Goal: Book appointment/travel/reservation

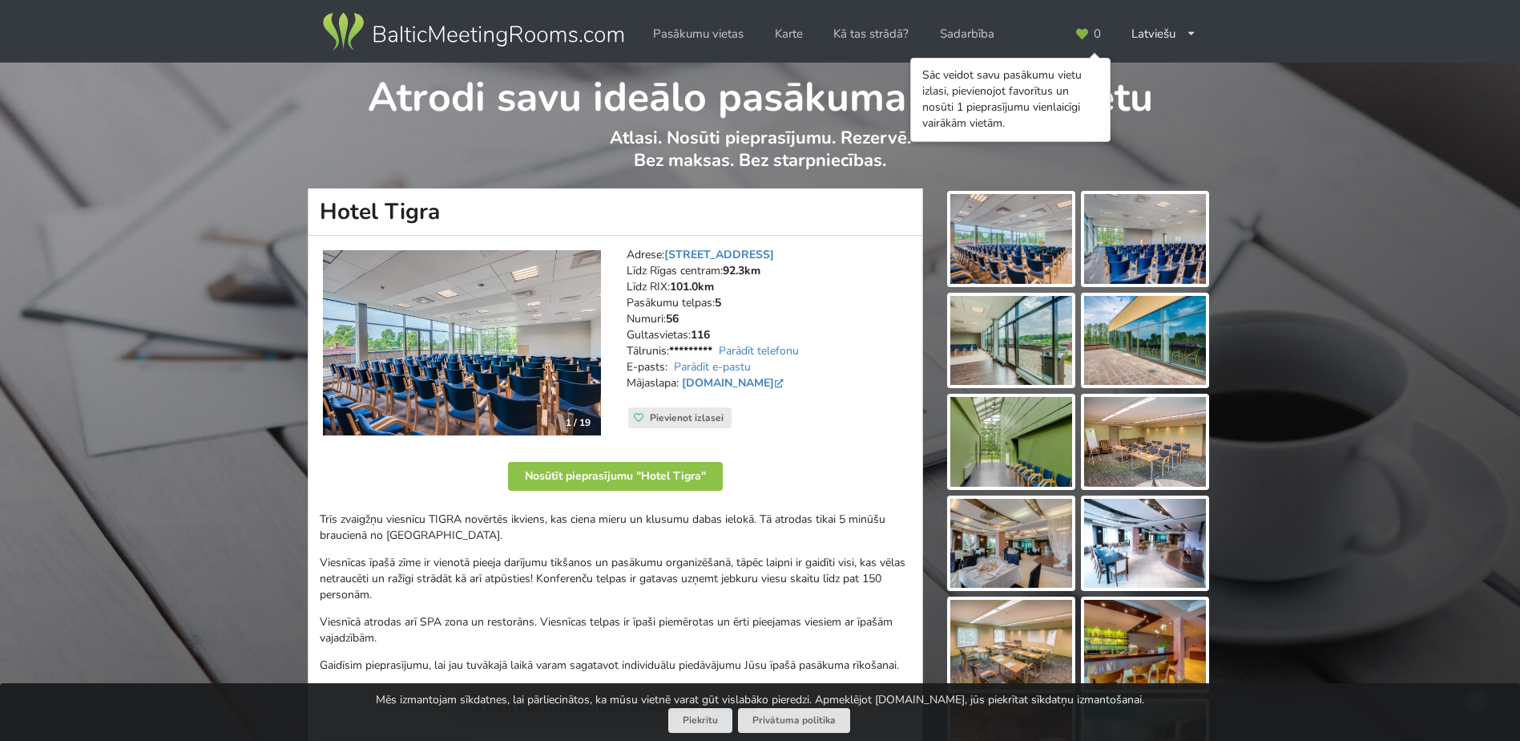
click at [976, 249] on img at bounding box center [1011, 239] width 122 height 90
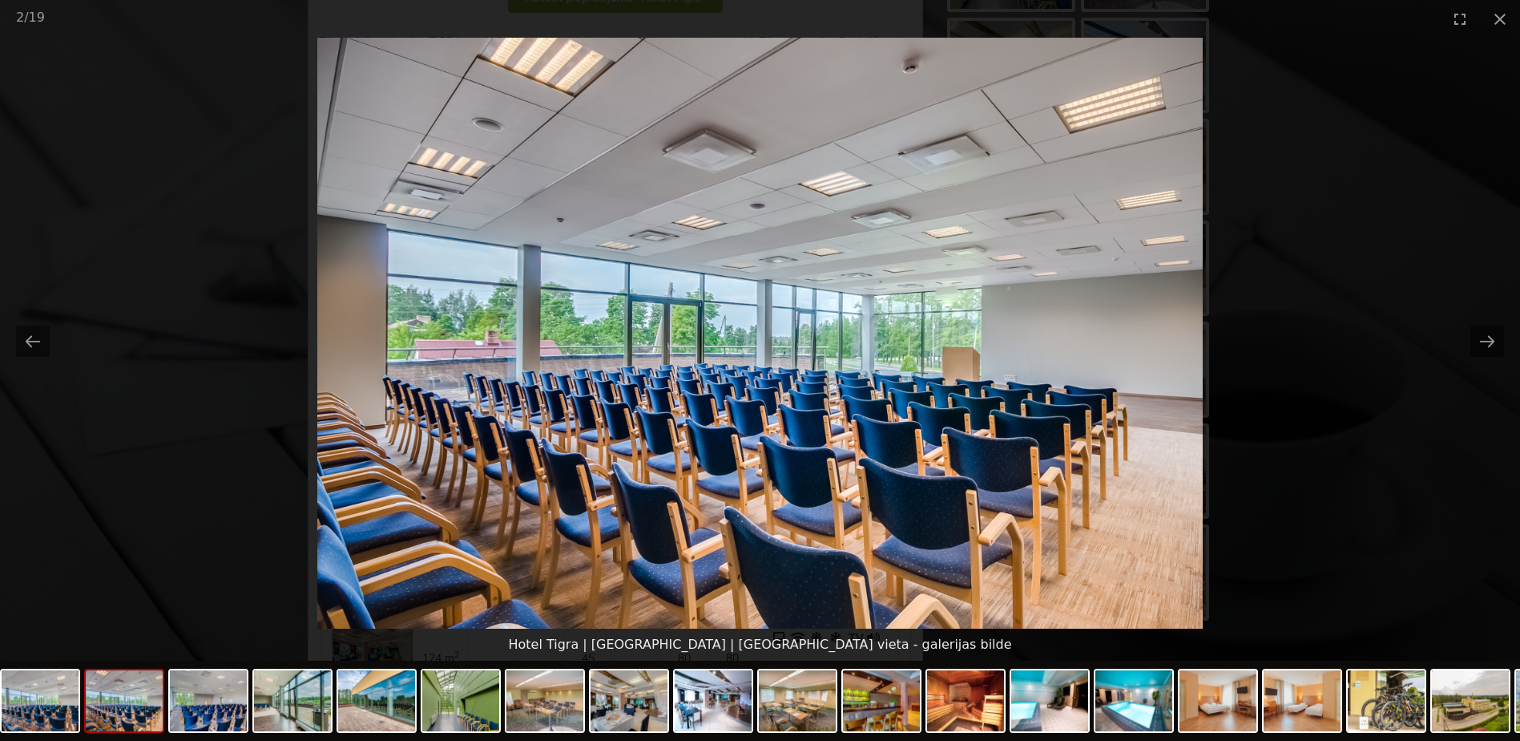
scroll to position [481, 0]
click at [807, 696] on img at bounding box center [797, 700] width 77 height 61
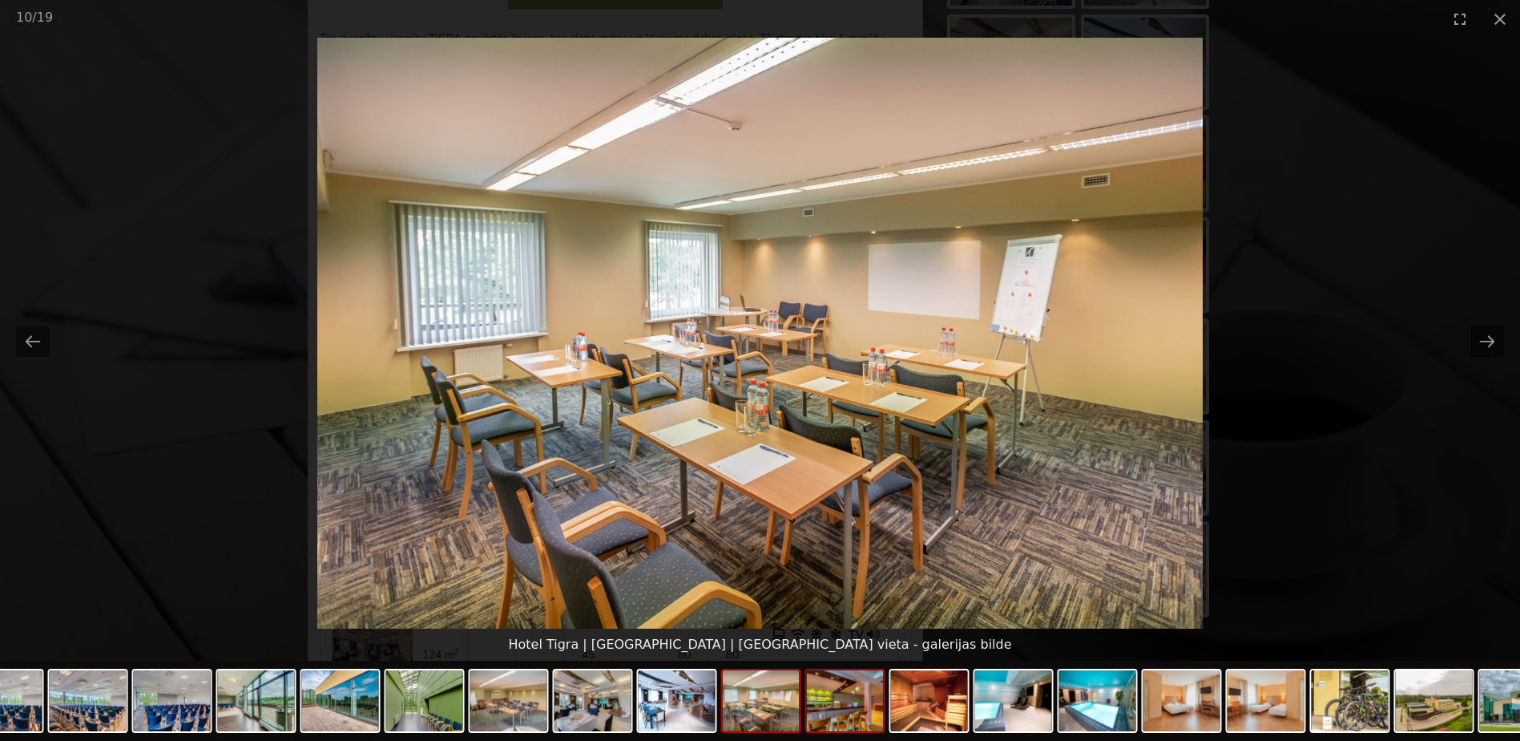
click at [847, 718] on img at bounding box center [845, 700] width 77 height 61
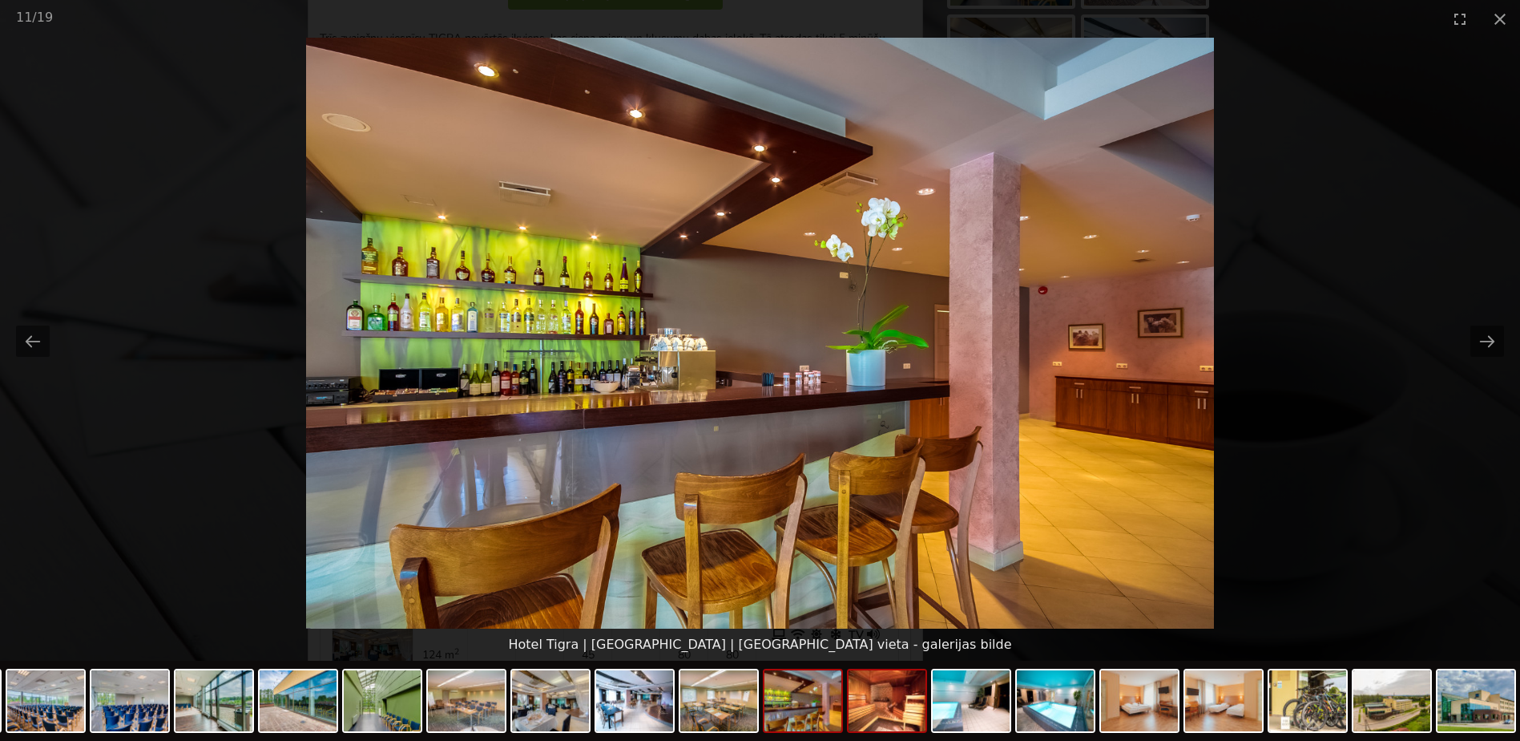
click at [890, 720] on img at bounding box center [887, 700] width 77 height 61
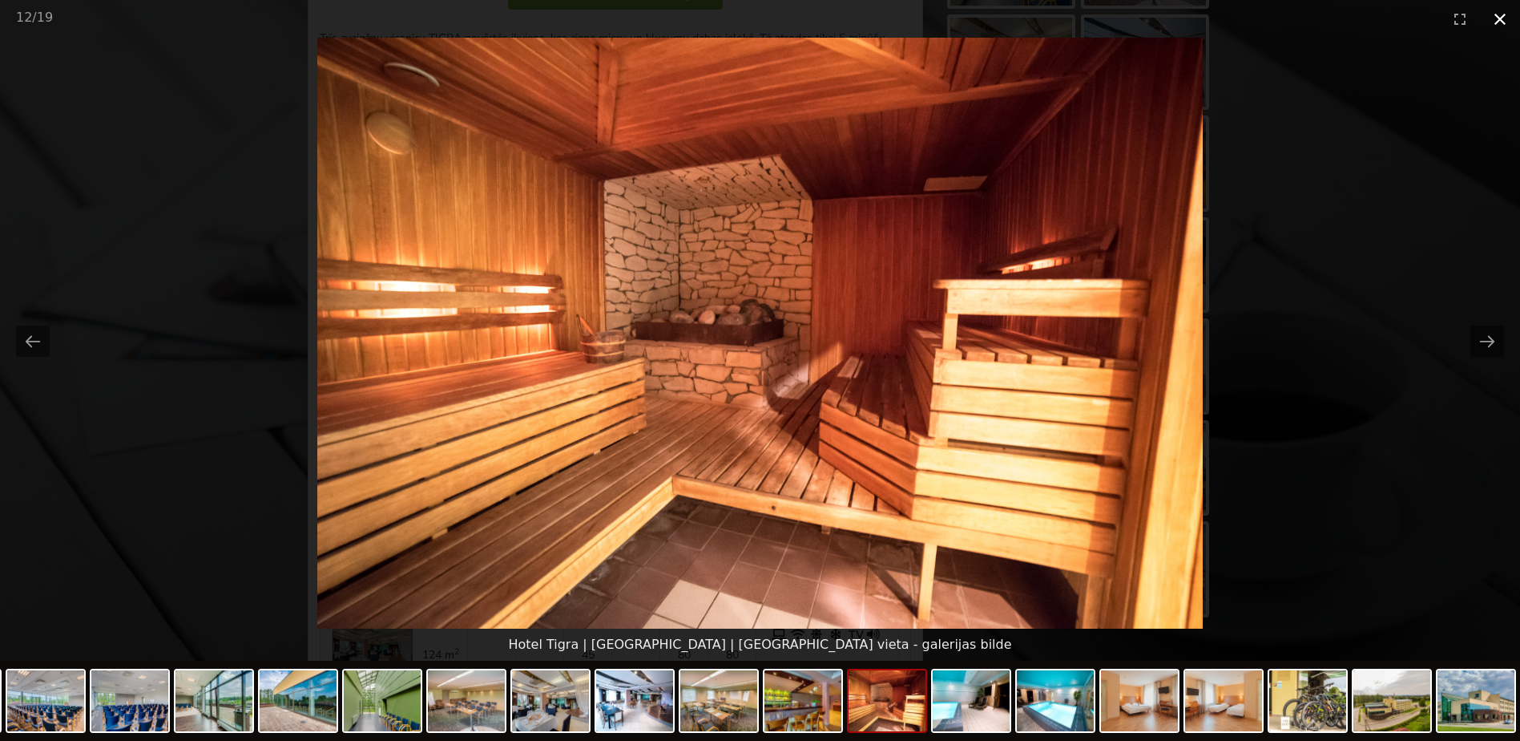
click at [1491, 16] on button "Close gallery" at bounding box center [1500, 19] width 40 height 38
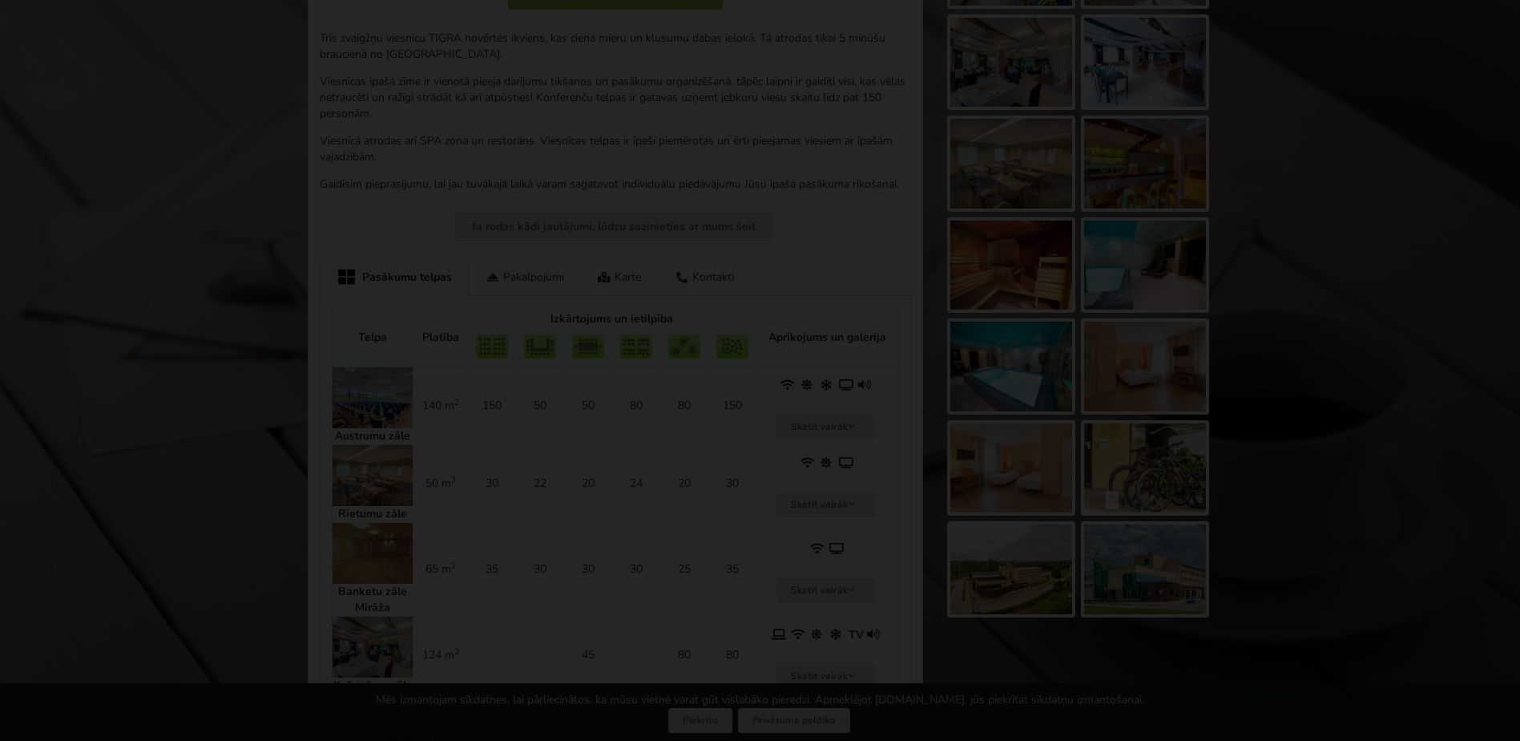
scroll to position [0, 0]
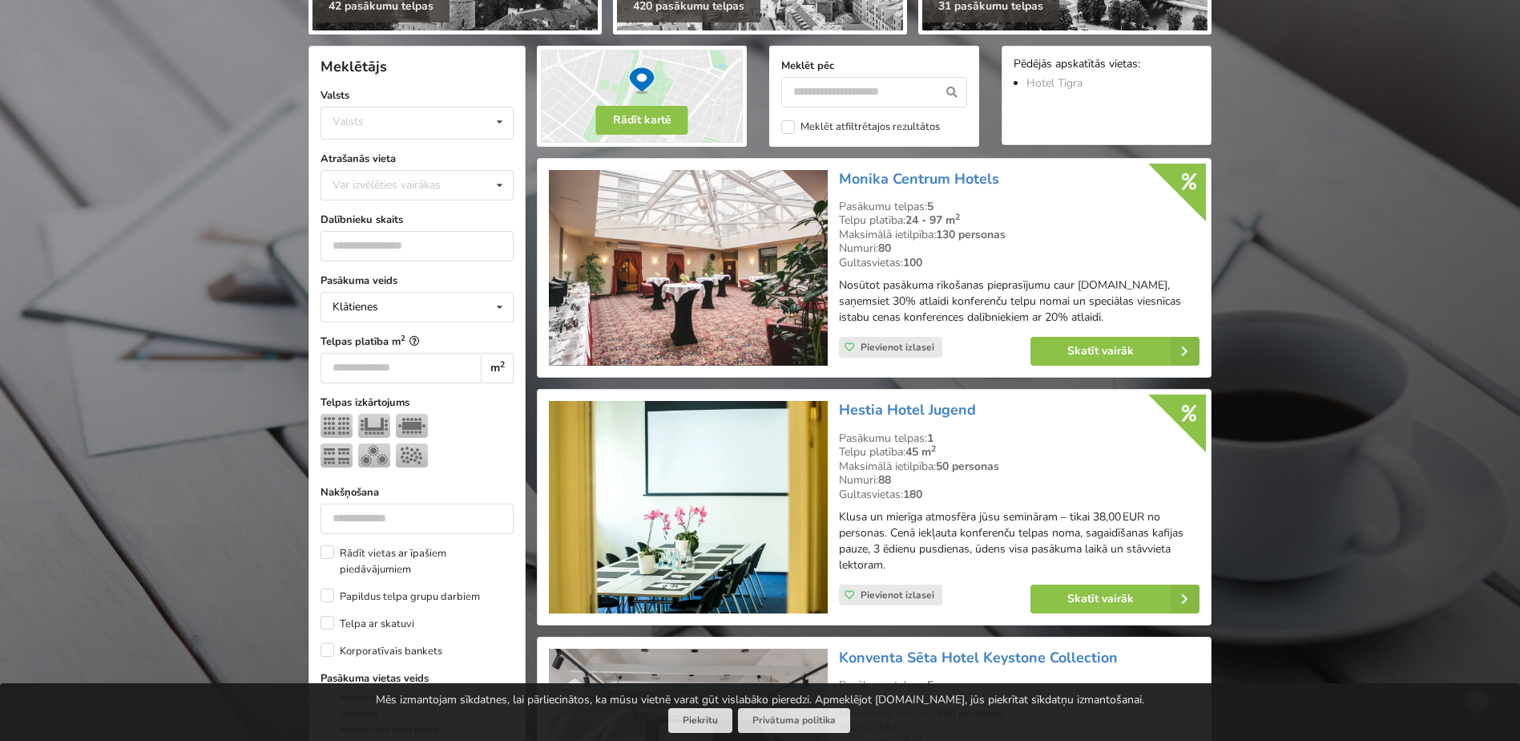
scroll to position [321, 0]
click at [365, 121] on div "Valsts Igaunija [GEOGRAPHIC_DATA] Lietuva" at bounding box center [417, 122] width 193 height 33
click at [364, 179] on div "Latvija" at bounding box center [417, 182] width 192 height 30
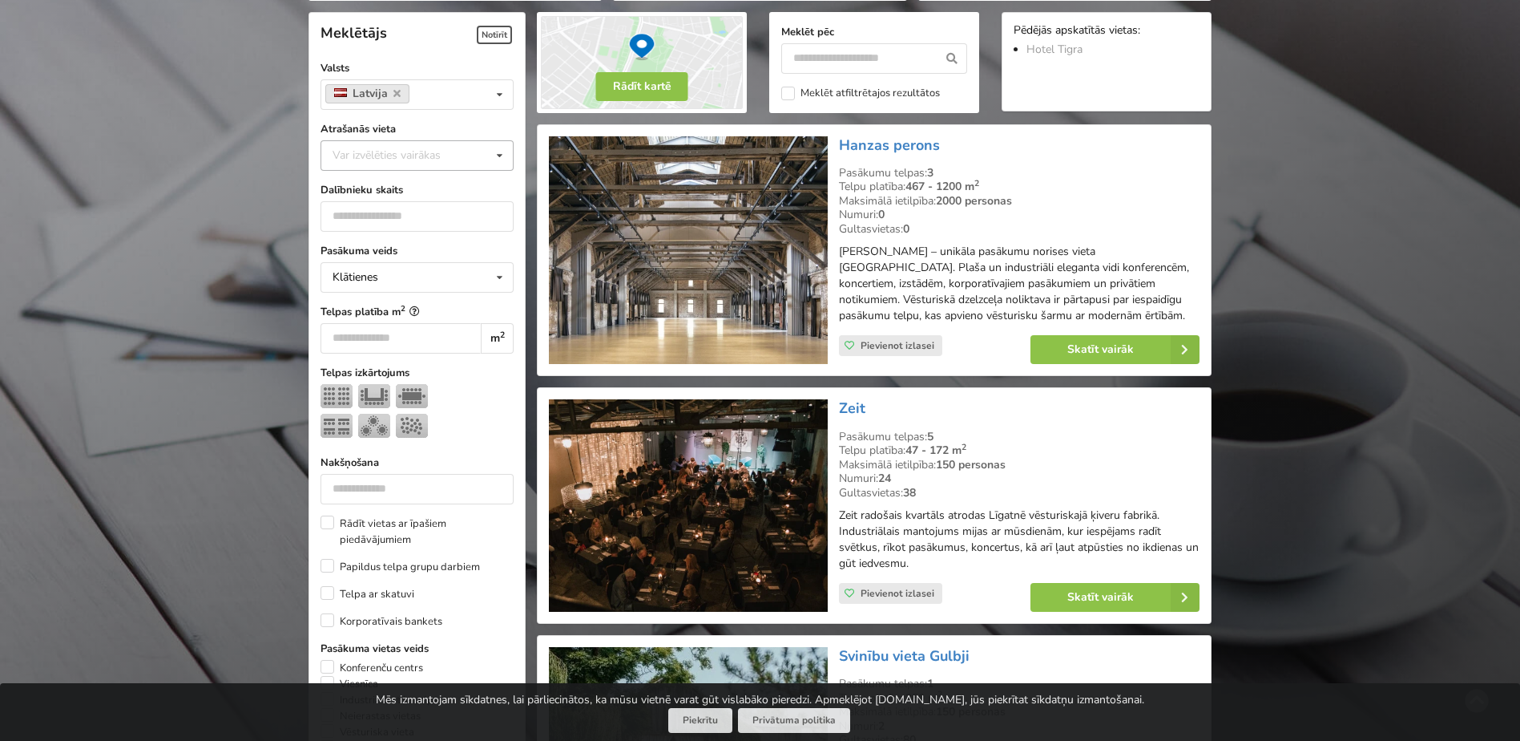
scroll to position [360, 0]
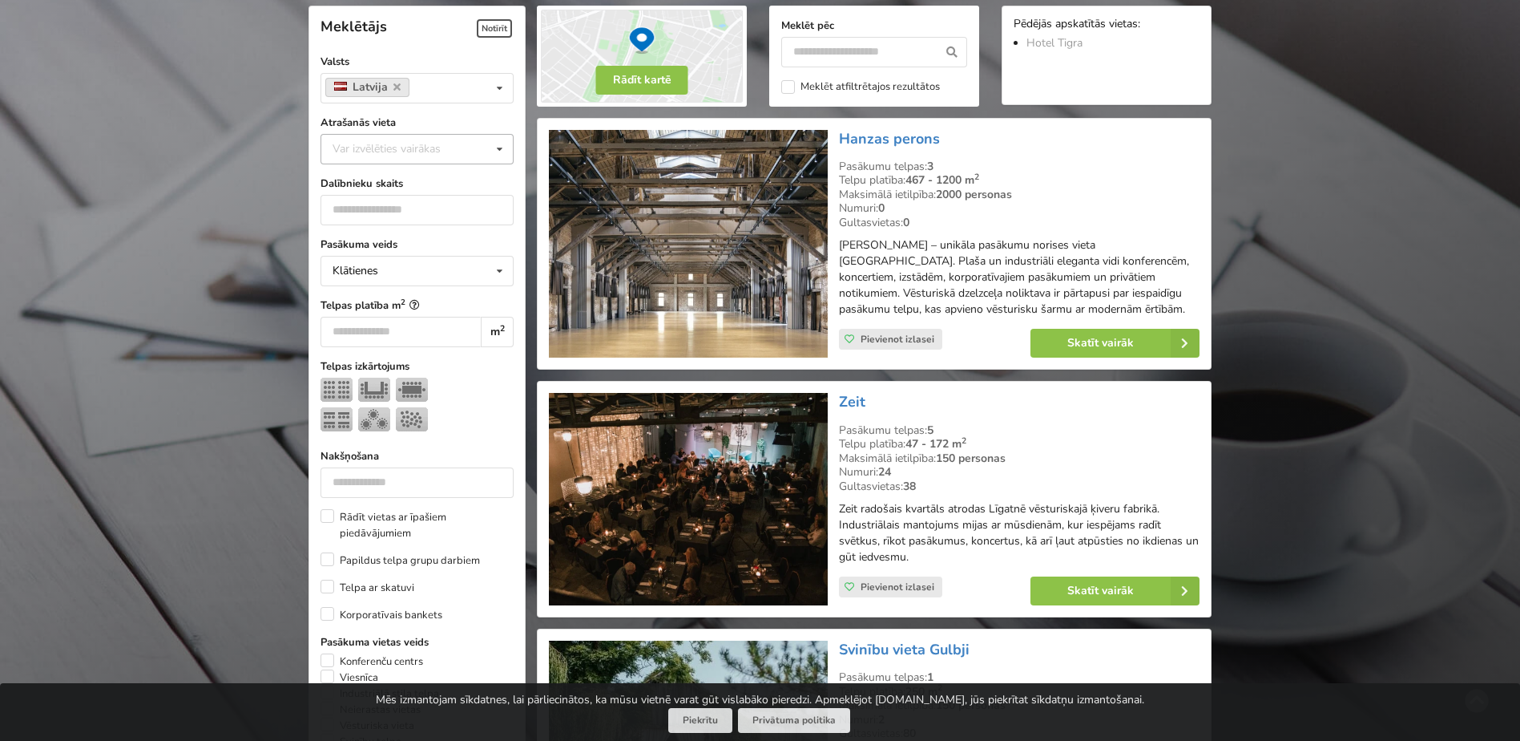
click at [367, 174] on form "Meklētājs Notīrīt Valsts Latvija Valsts Igaunija [GEOGRAPHIC_DATA] [GEOGRAPHIC_…" at bounding box center [417, 592] width 193 height 1172
click at [370, 156] on div "Var izvēlēties vairākas" at bounding box center [403, 148] width 148 height 18
click at [369, 264] on div "Valmiera" at bounding box center [417, 273] width 192 height 30
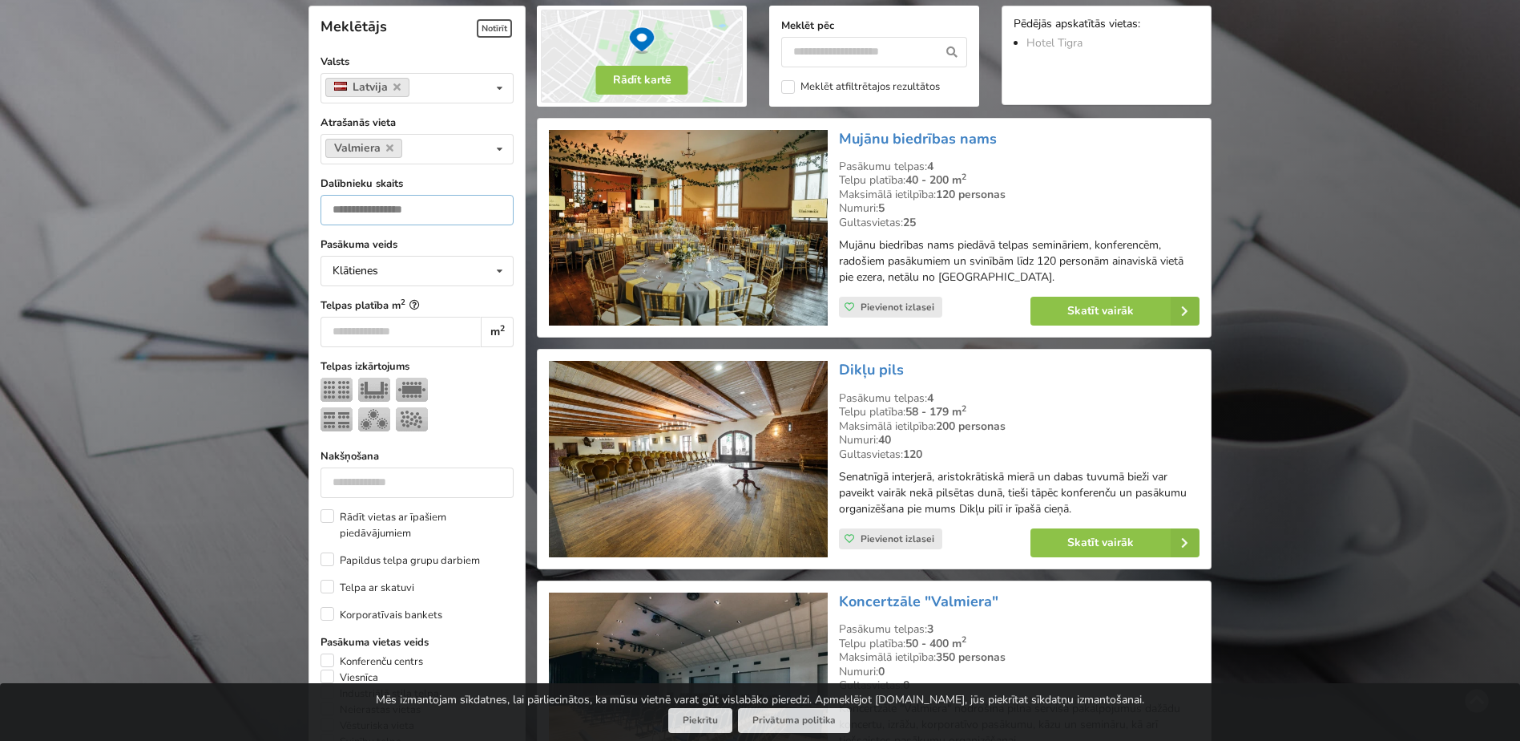
click at [377, 205] on input "number" at bounding box center [417, 210] width 193 height 30
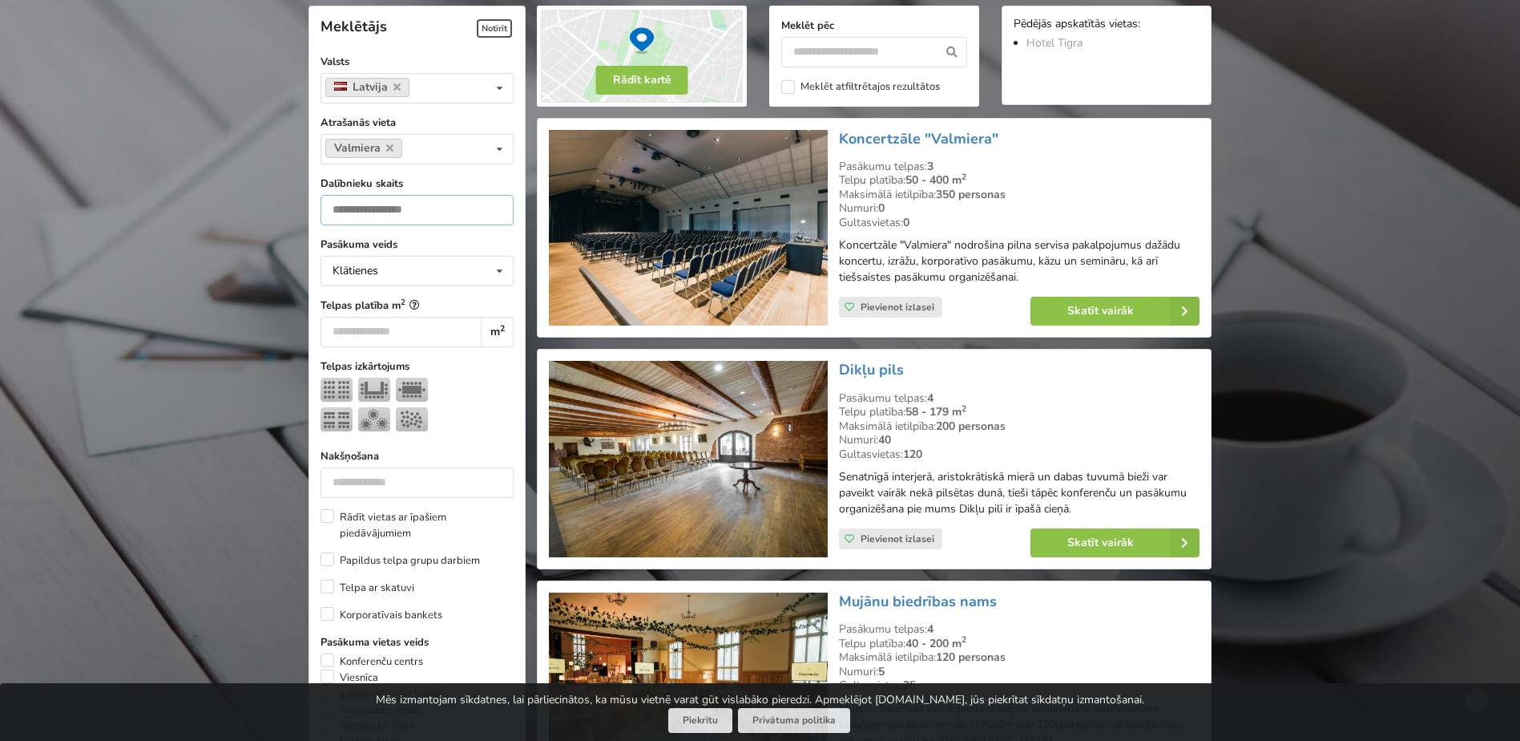
click at [377, 205] on input "**" at bounding box center [417, 210] width 193 height 30
click at [404, 272] on div "Klātienes Klātienes Tiešsaistes Klātienes ar tiešraidi" at bounding box center [417, 271] width 193 height 30
click at [376, 294] on div "Klātienes" at bounding box center [417, 300] width 192 height 30
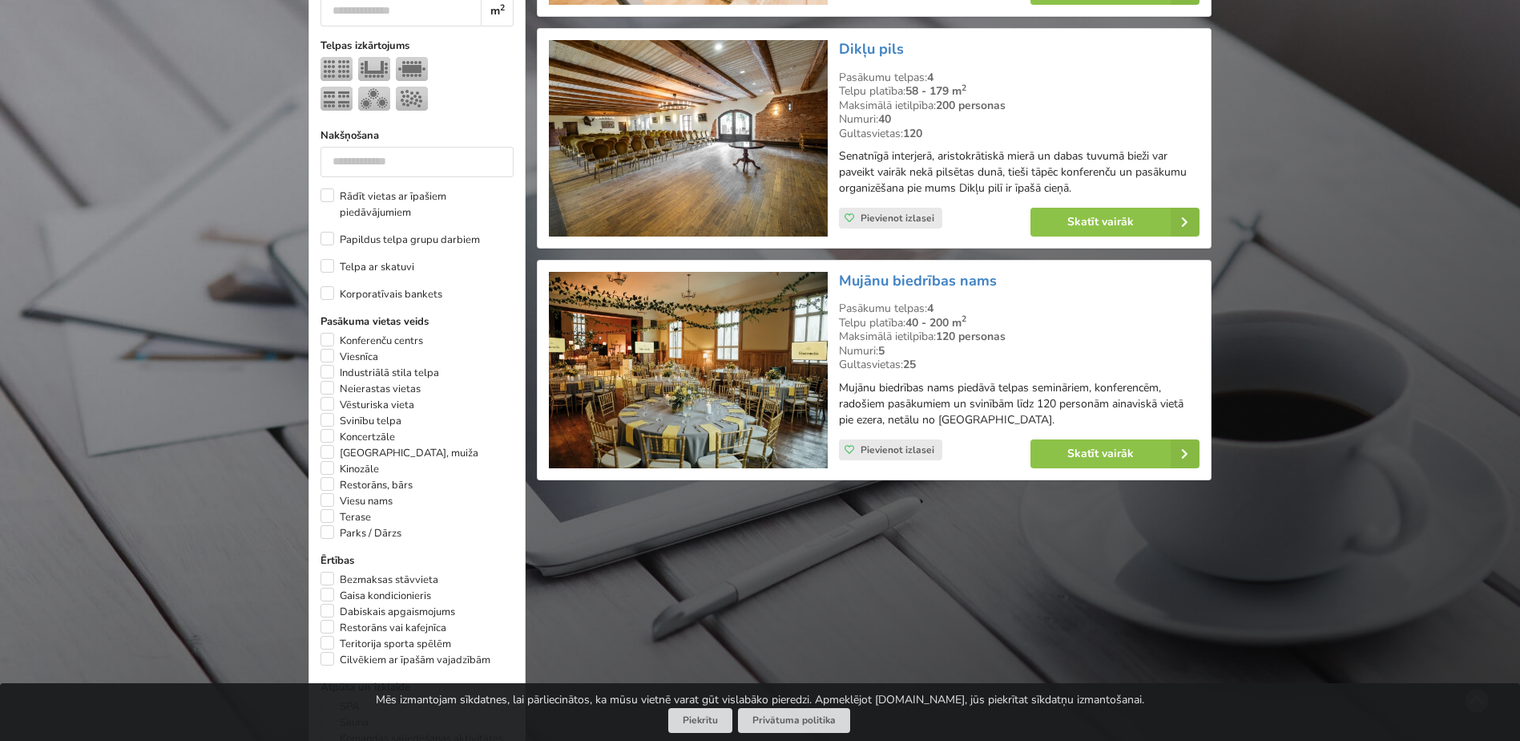
scroll to position [921, 0]
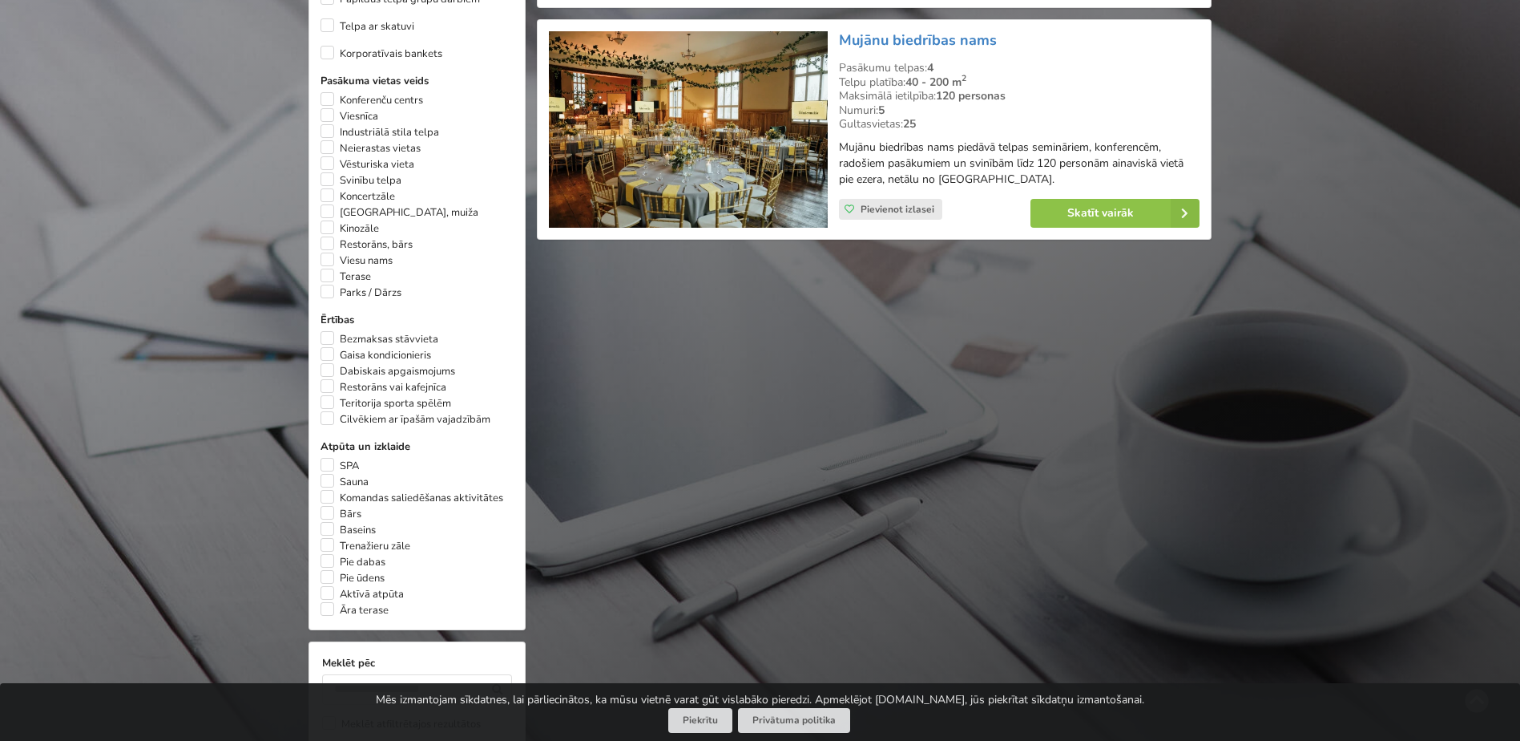
type input "*"
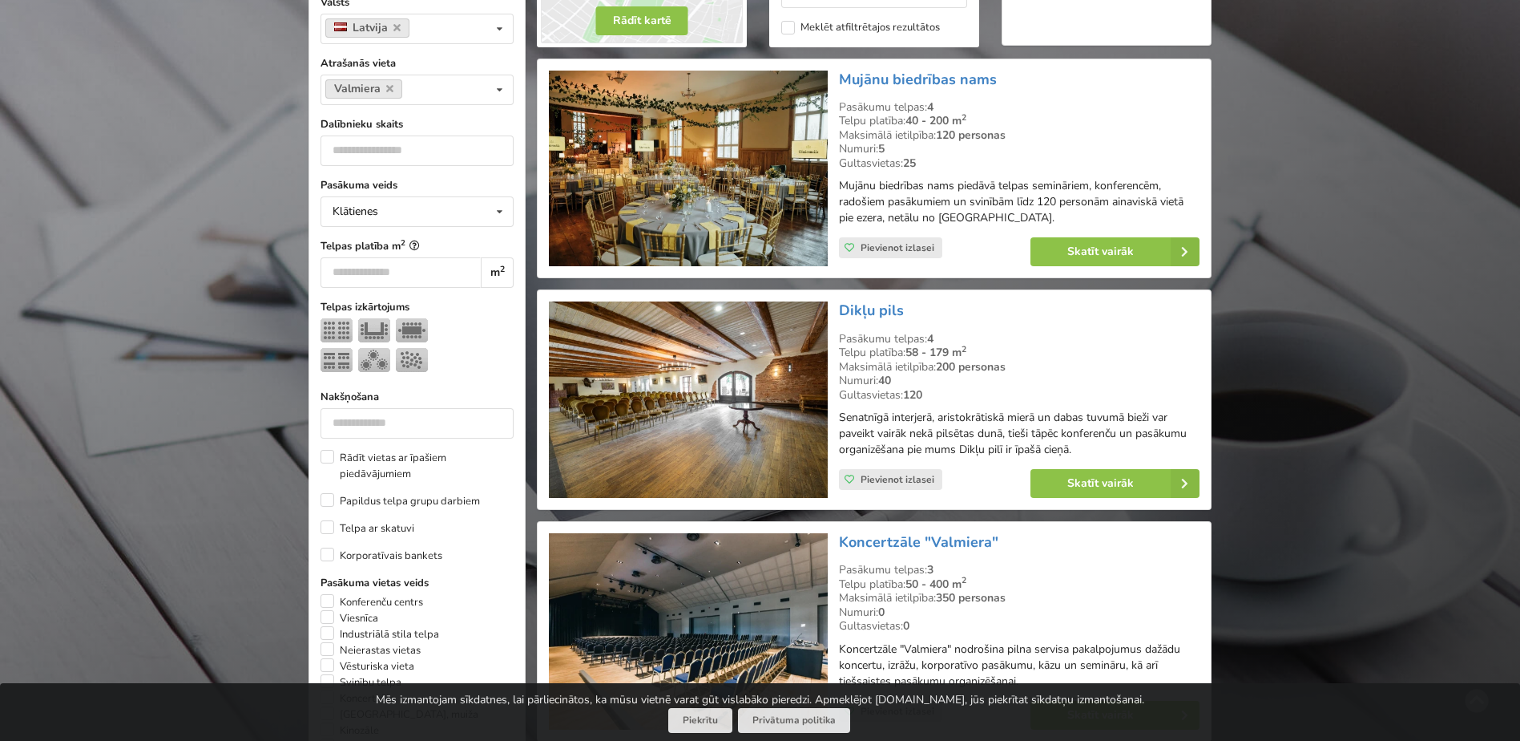
scroll to position [600, 0]
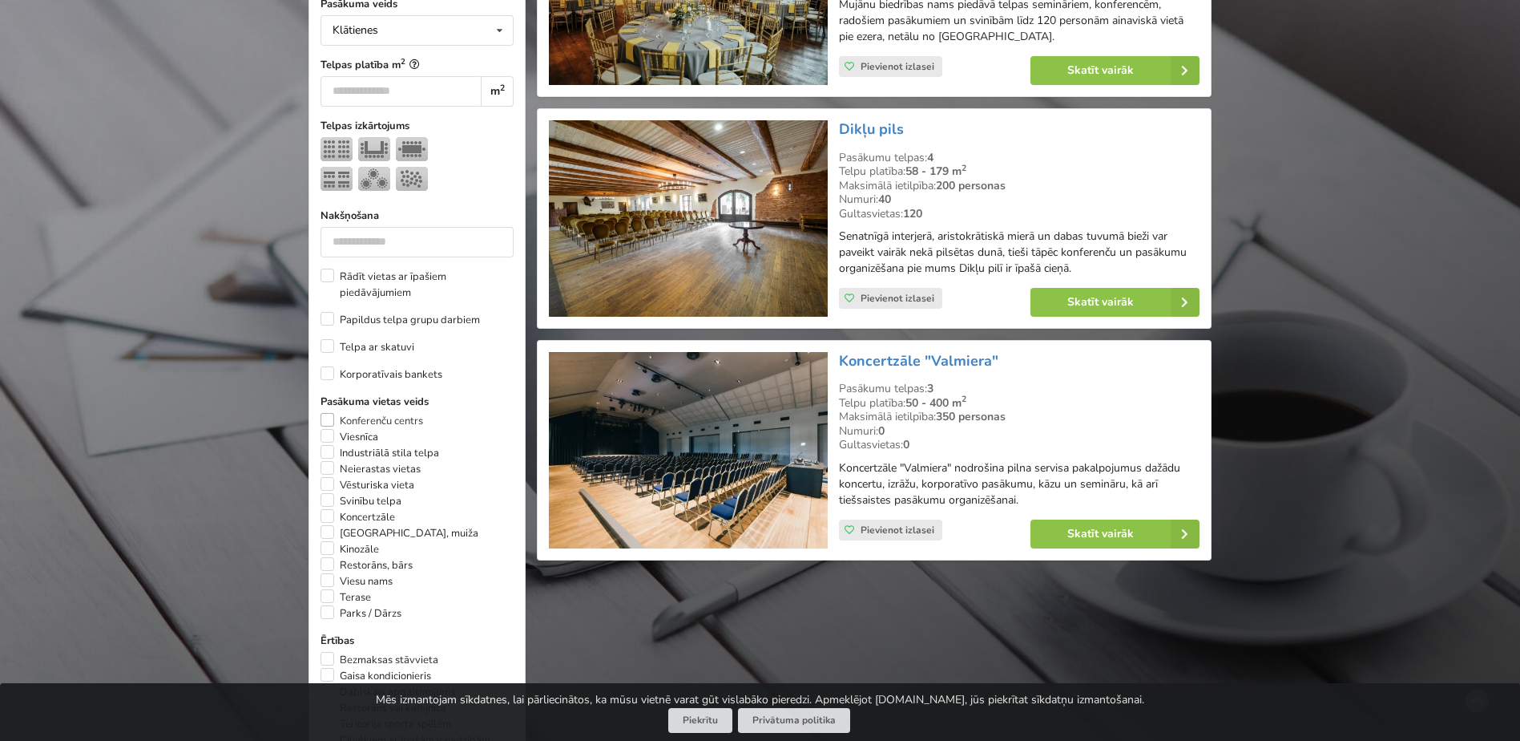
click at [330, 418] on label "Konferenču centrs" at bounding box center [372, 421] width 103 height 16
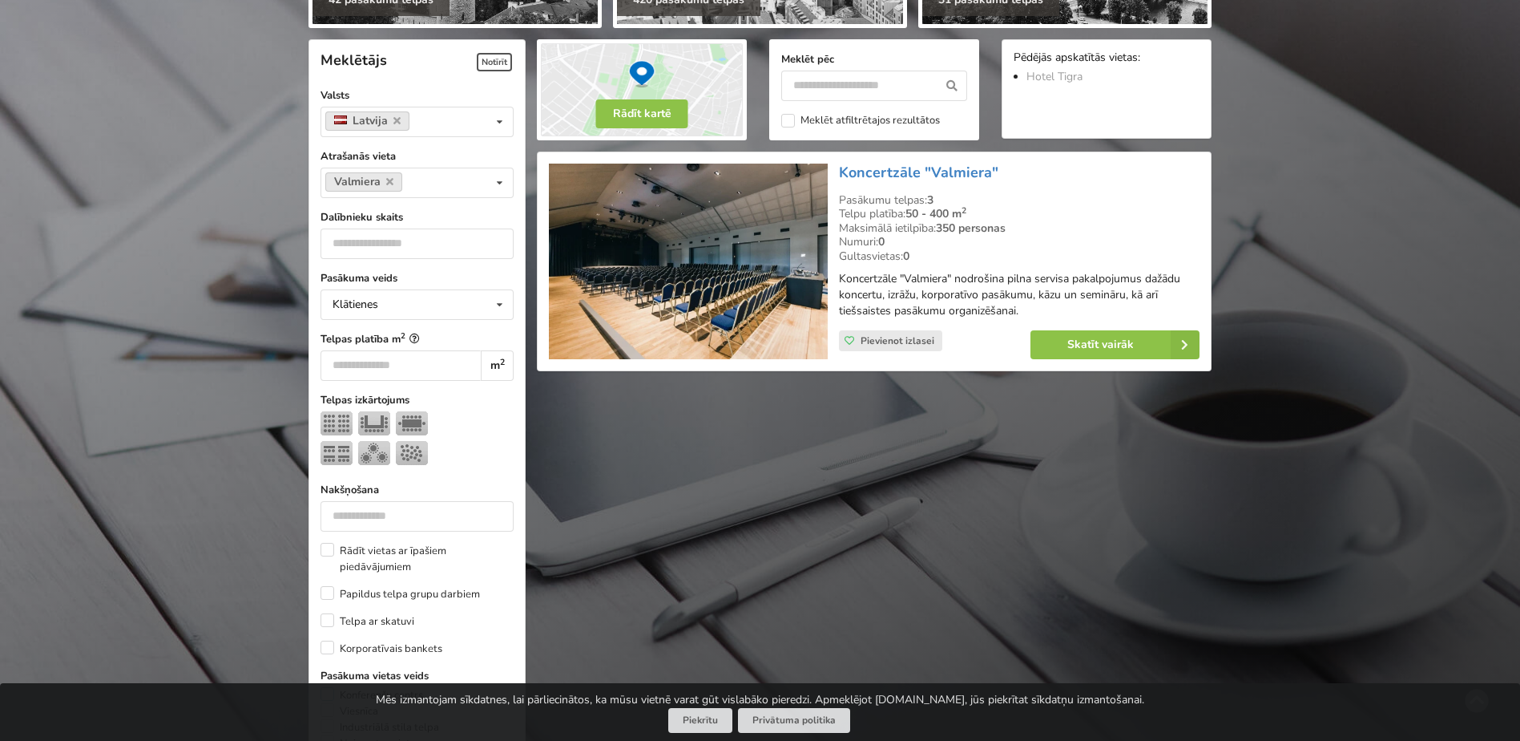
scroll to position [280, 0]
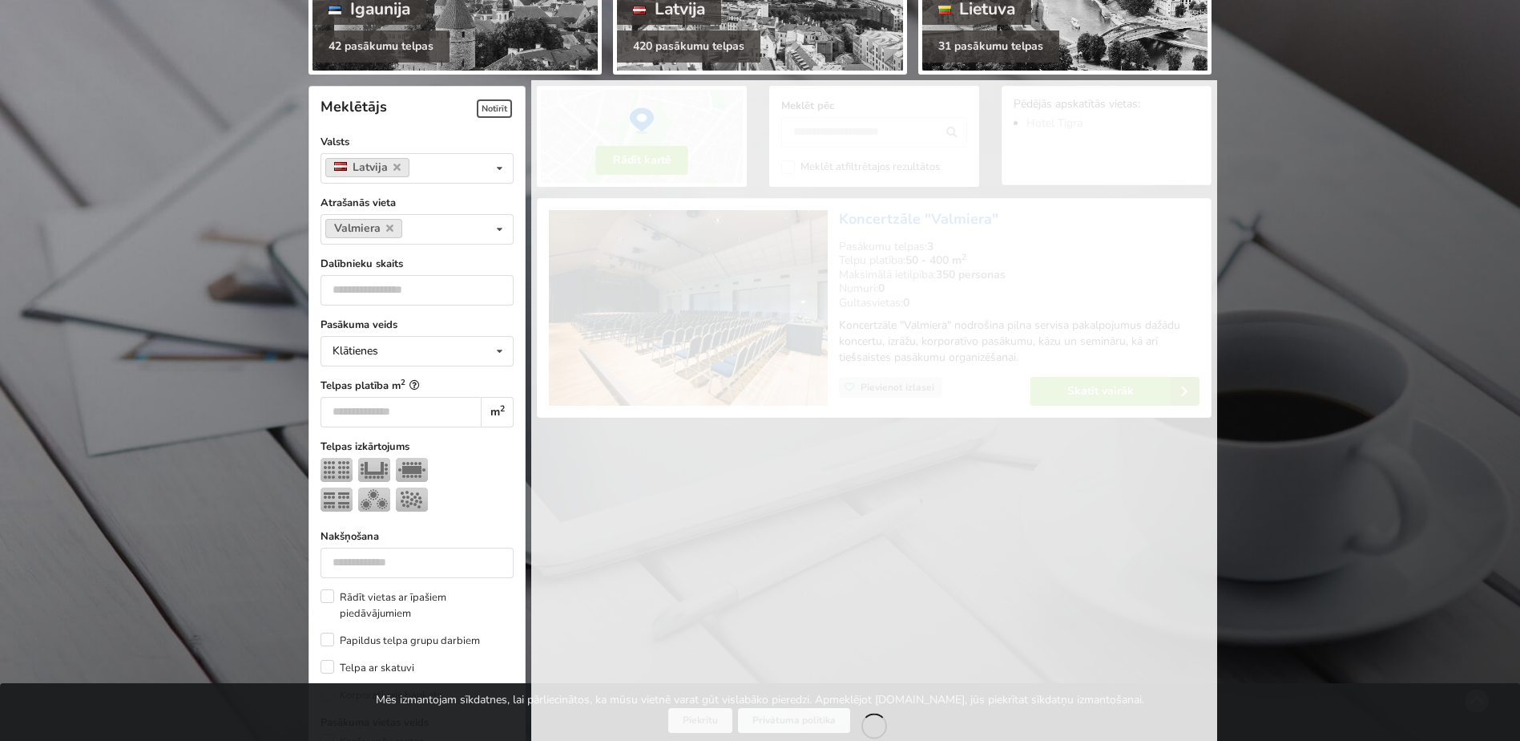
scroll to position [600, 0]
